Goal: Find specific page/section: Locate item on page

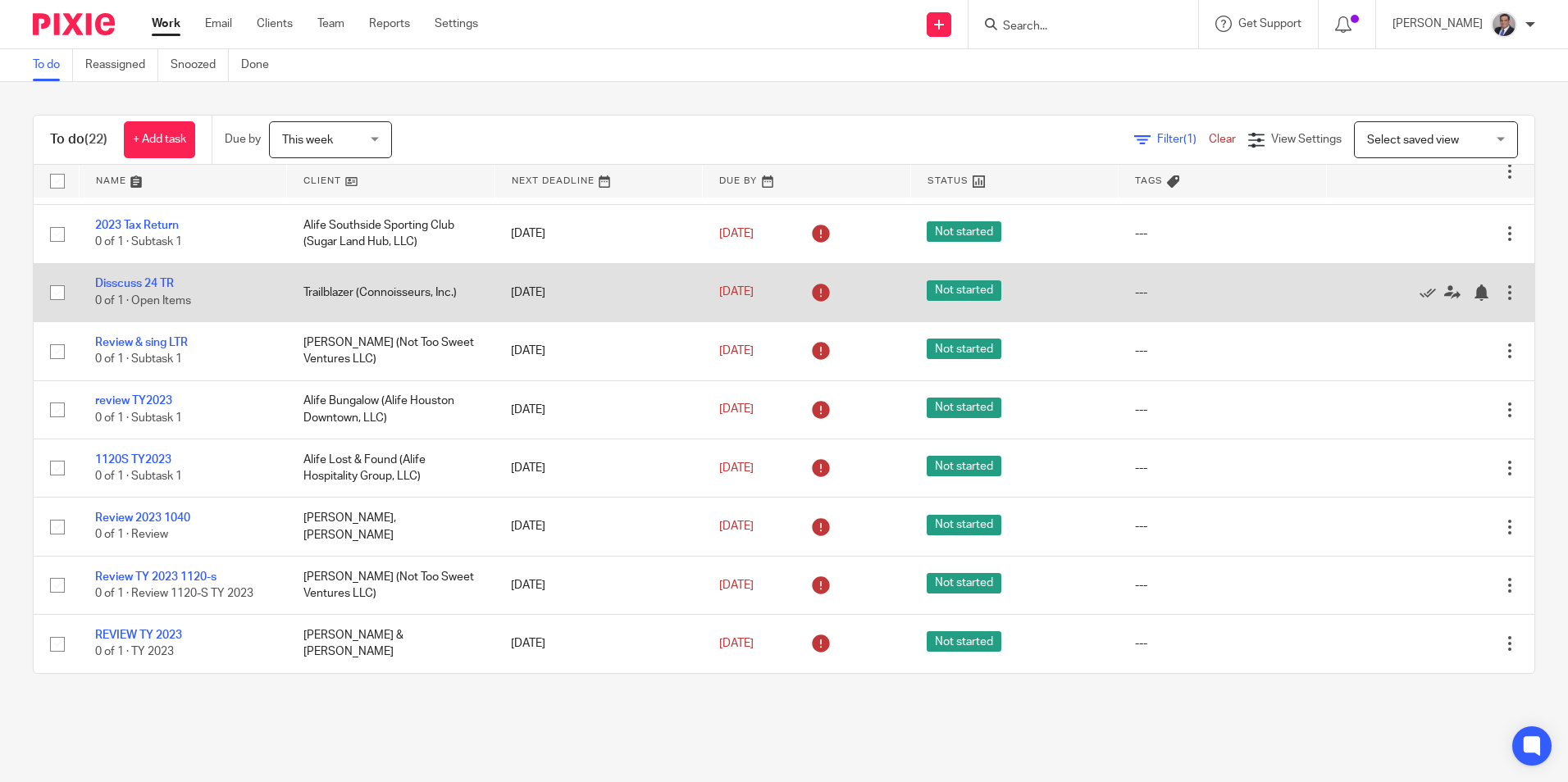
scroll to position [907, 0]
click at [114, 290] on link "Disscuss 24 TR" at bounding box center [134, 283] width 79 height 11
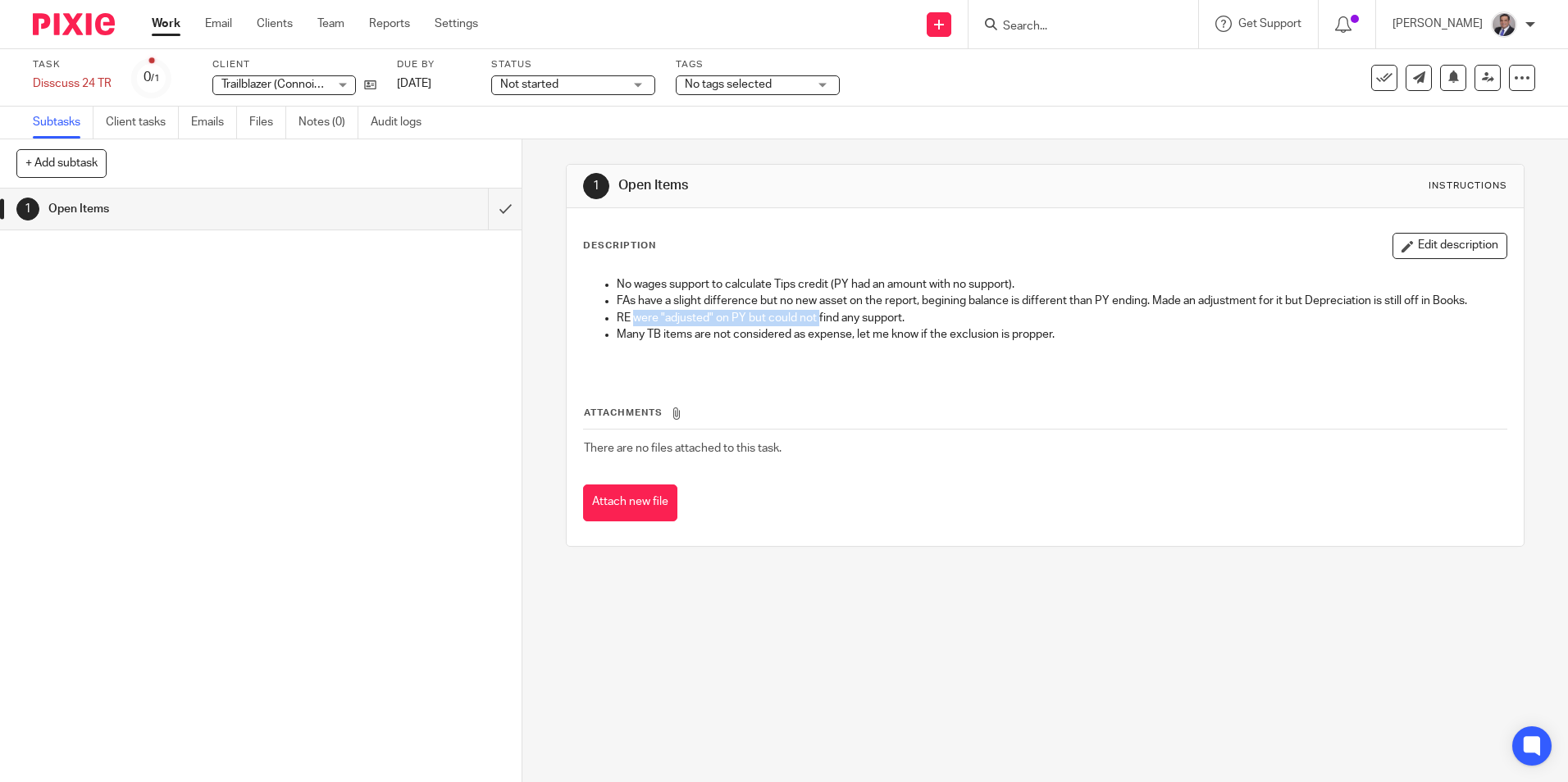
drag, startPoint x: 629, startPoint y: 319, endPoint x: 816, endPoint y: 320, distance: 187.0
click at [816, 320] on p "RE were "adjusted" on PY but could not find any support." at bounding box center [1061, 318] width 889 height 17
drag, startPoint x: 817, startPoint y: 320, endPoint x: 714, endPoint y: 317, distance: 103.0
click at [714, 317] on p "RE were "adjusted" on PY but could not find any support." at bounding box center [1061, 318] width 889 height 17
drag, startPoint x: 617, startPoint y: 319, endPoint x: 802, endPoint y: 312, distance: 185.1
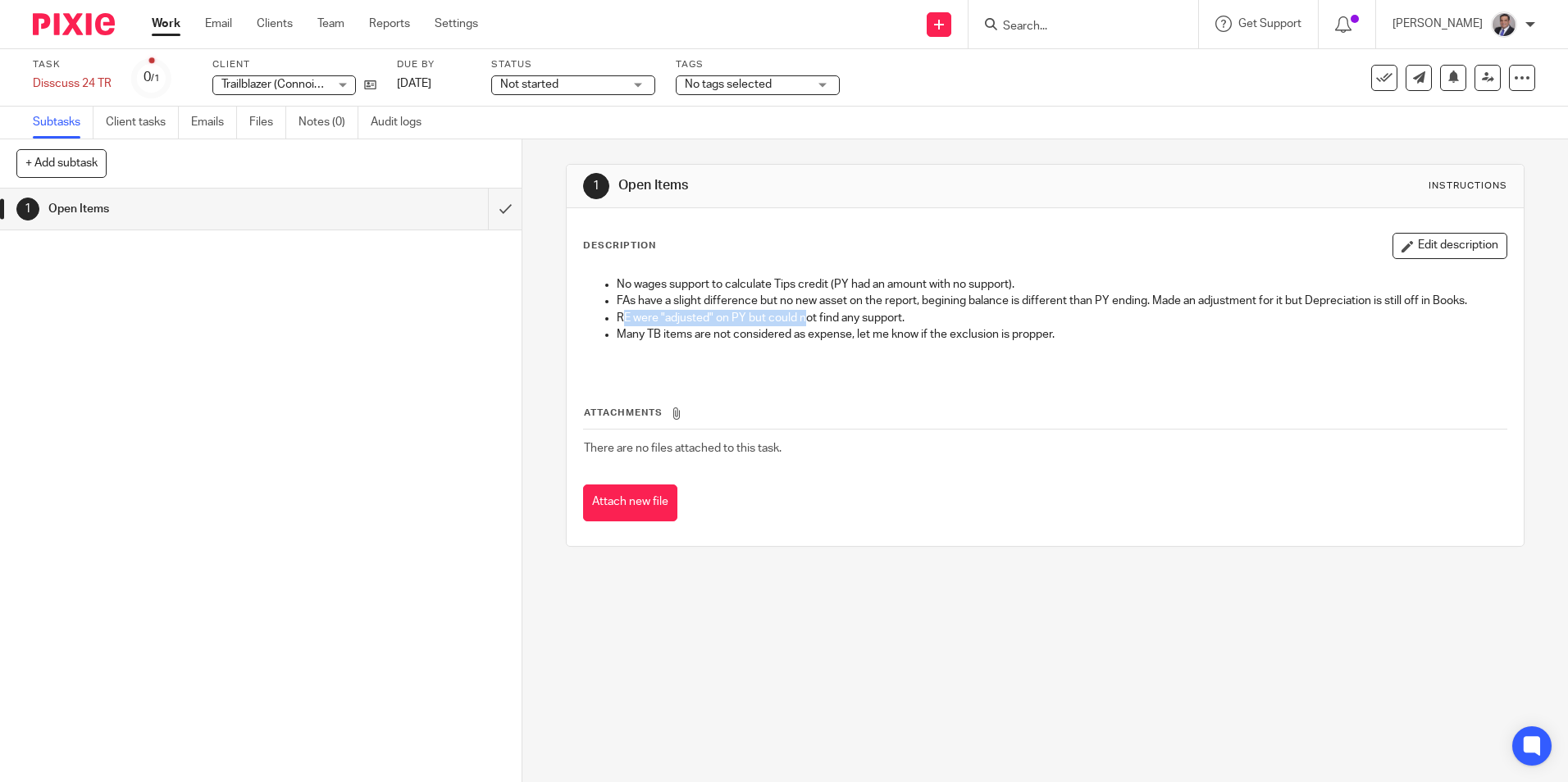
click at [802, 312] on p "RE were "adjusted" on PY but could not find any support." at bounding box center [1061, 318] width 889 height 17
drag, startPoint x: 802, startPoint y: 312, endPoint x: 714, endPoint y: 317, distance: 88.1
click at [714, 317] on p "RE were "adjusted" on PY but could not find any support." at bounding box center [1061, 318] width 889 height 17
click at [348, 84] on div "Trailblazer (Connoisseurs, Inc.) Trailblazer (Connoisseurs, Inc.)" at bounding box center [284, 85] width 144 height 19
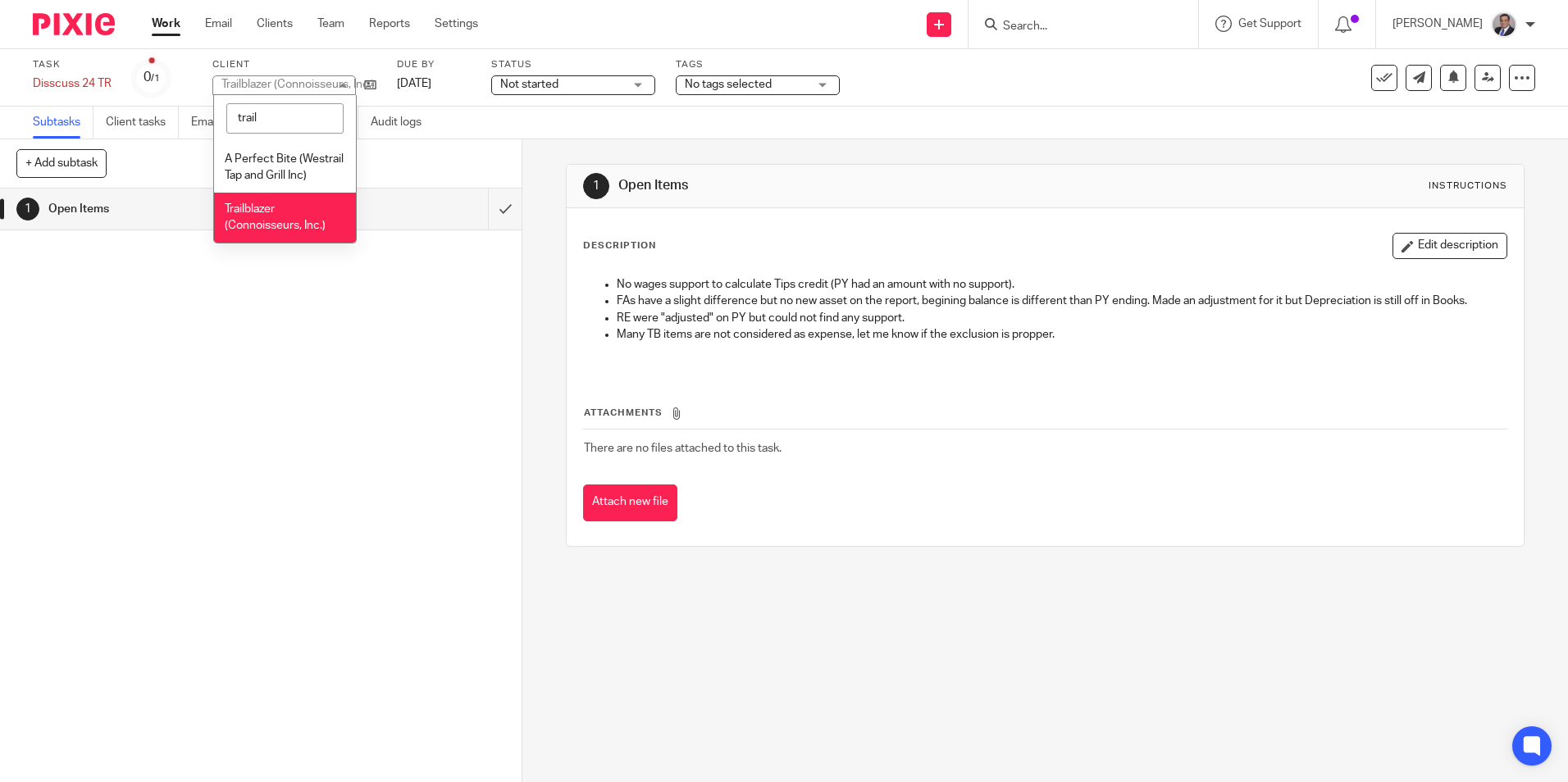
type input "trail"
